Goal: Task Accomplishment & Management: Manage account settings

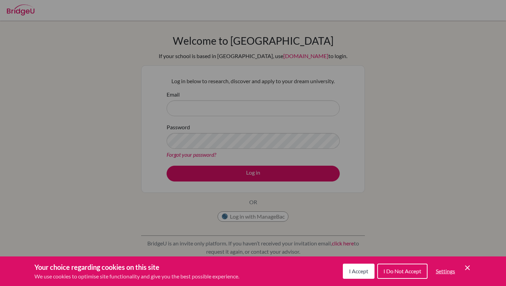
click at [363, 273] on span "I Accept" at bounding box center [358, 271] width 19 height 7
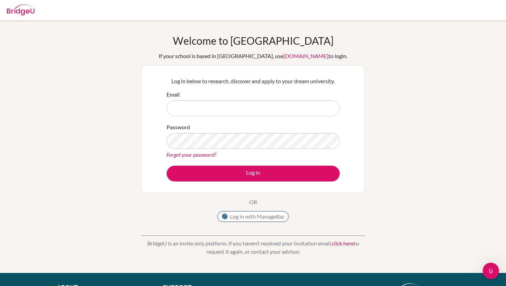
click at [260, 215] on button "Log in with ManageBac" at bounding box center [253, 217] width 71 height 10
type input "[PERSON_NAME][EMAIL_ADDRESS][DOMAIN_NAME]"
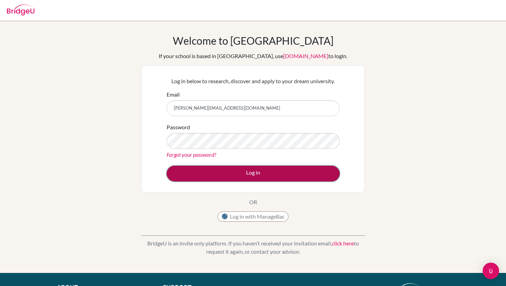
click at [231, 172] on button "Log in" at bounding box center [253, 174] width 173 height 16
